Goal: Transaction & Acquisition: Purchase product/service

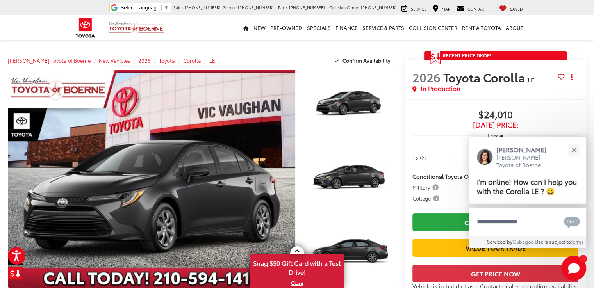
drag, startPoint x: 595, startPoint y: 36, endPoint x: 599, endPoint y: -11, distance: 47.0
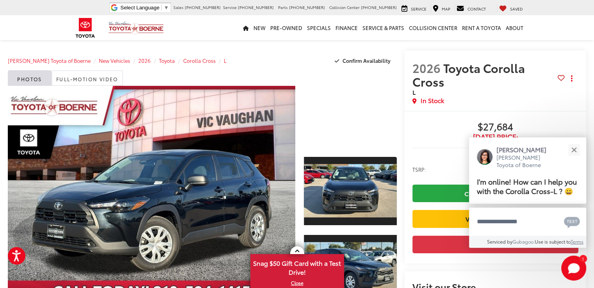
drag, startPoint x: 599, startPoint y: 25, endPoint x: 539, endPoint y: 30, distance: 60.7
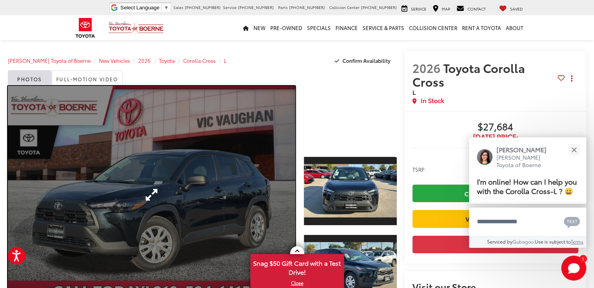
click at [249, 189] on link "Expand Photo 0" at bounding box center [151, 195] width 287 height 218
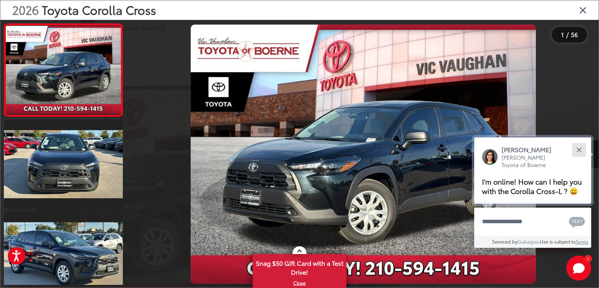
click at [582, 153] on button "Close" at bounding box center [579, 149] width 17 height 17
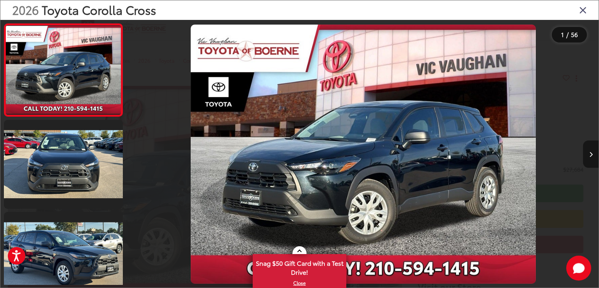
click at [587, 153] on button "Next image" at bounding box center [591, 154] width 16 height 27
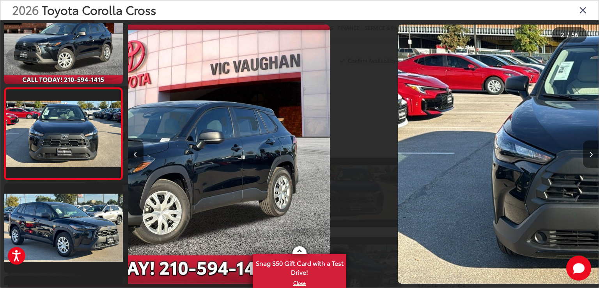
scroll to position [31, 0]
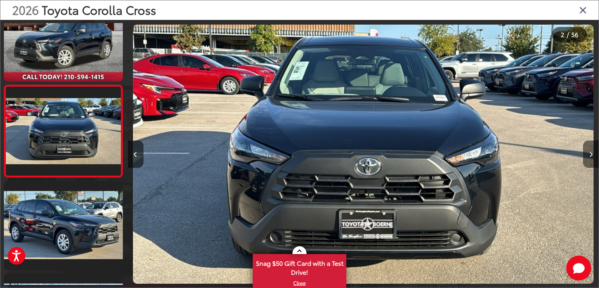
click at [587, 153] on button "Next image" at bounding box center [591, 154] width 16 height 27
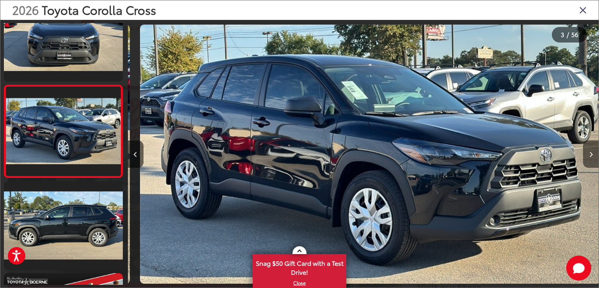
scroll to position [0, 943]
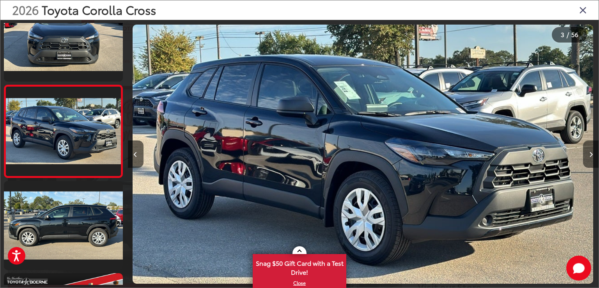
click at [587, 153] on button "Next image" at bounding box center [591, 154] width 16 height 27
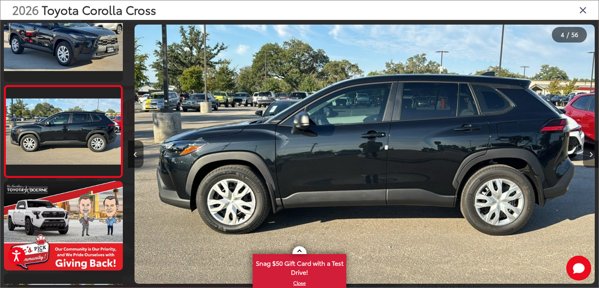
scroll to position [0, 1414]
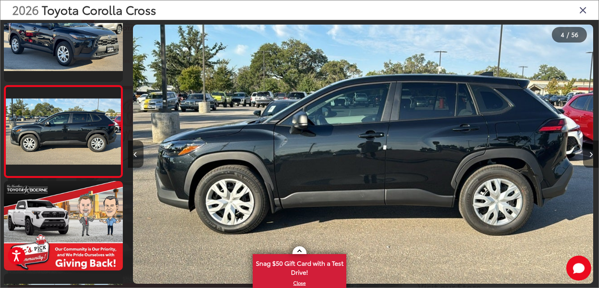
click at [587, 153] on button "Next image" at bounding box center [591, 154] width 16 height 27
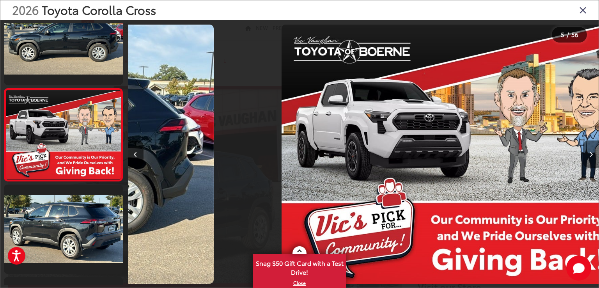
scroll to position [308, 0]
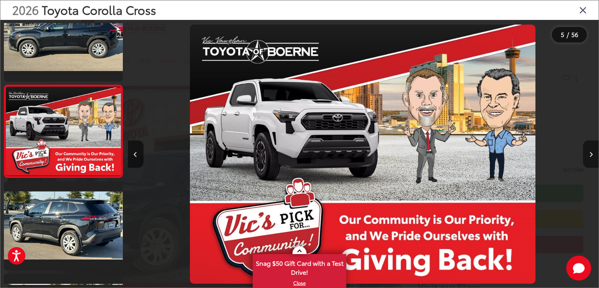
click at [587, 153] on button "Next image" at bounding box center [591, 154] width 16 height 27
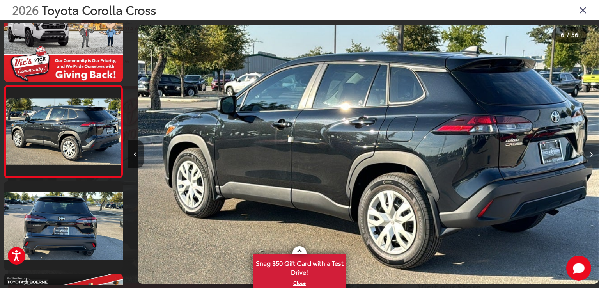
scroll to position [0, 2356]
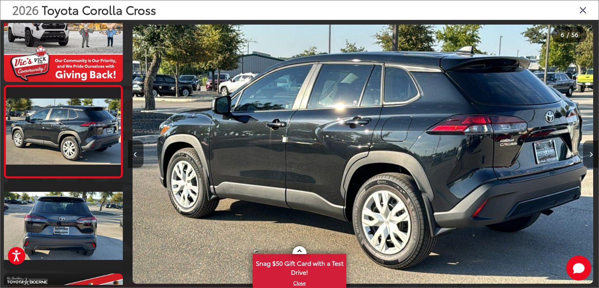
click at [587, 153] on button "Next image" at bounding box center [591, 154] width 16 height 27
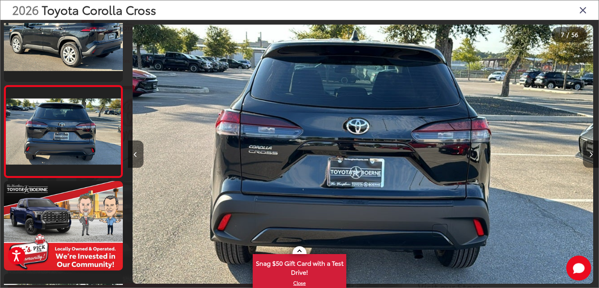
click at [587, 153] on button "Next image" at bounding box center [591, 154] width 16 height 27
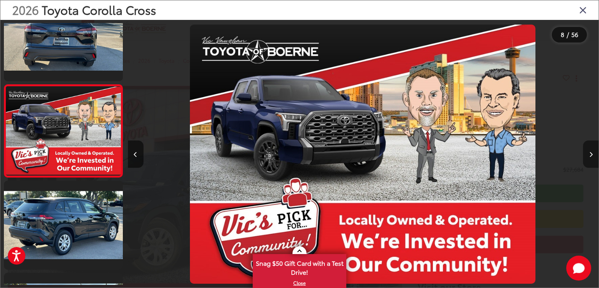
click at [587, 153] on button "Next image" at bounding box center [591, 154] width 16 height 27
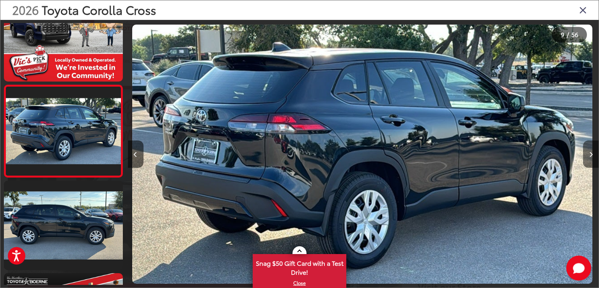
click at [587, 153] on button "Next image" at bounding box center [591, 154] width 16 height 27
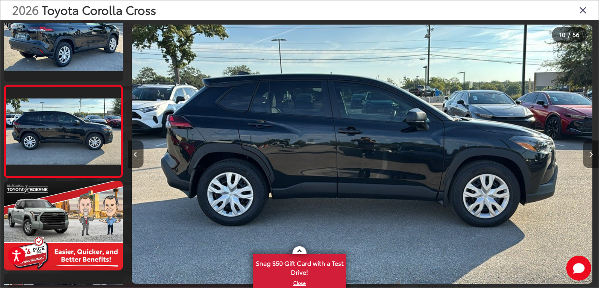
click at [587, 153] on button "Next image" at bounding box center [591, 154] width 16 height 27
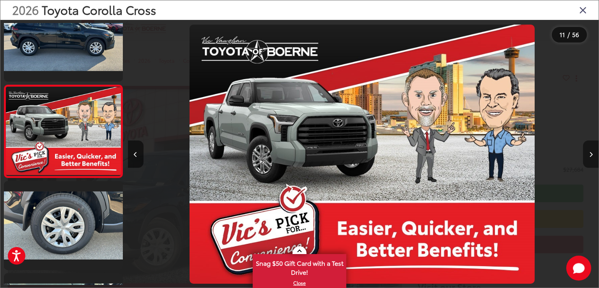
click at [587, 153] on button "Next image" at bounding box center [591, 154] width 16 height 27
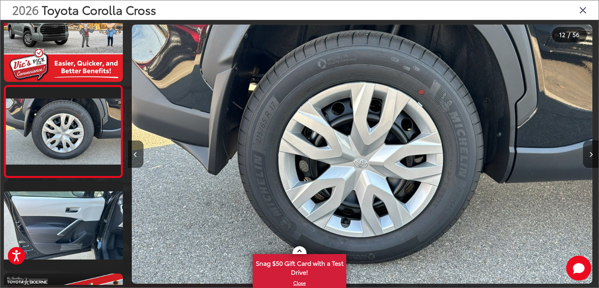
click at [584, 10] on icon "Close gallery" at bounding box center [584, 10] width 8 height 10
